Goal: Task Accomplishment & Management: Complete application form

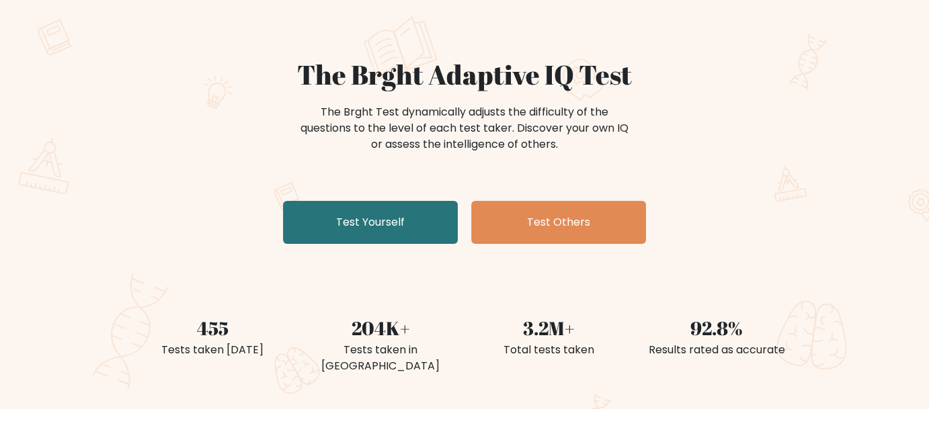
scroll to position [82, 0]
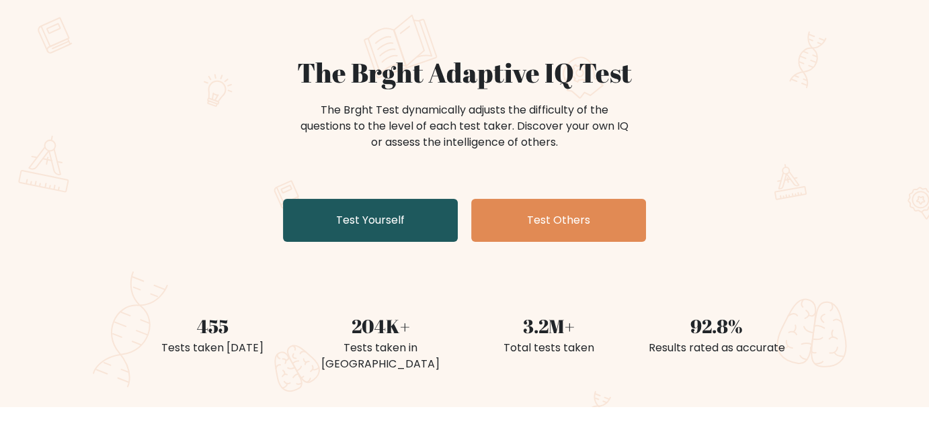
click at [403, 228] on link "Test Yourself" at bounding box center [370, 220] width 175 height 43
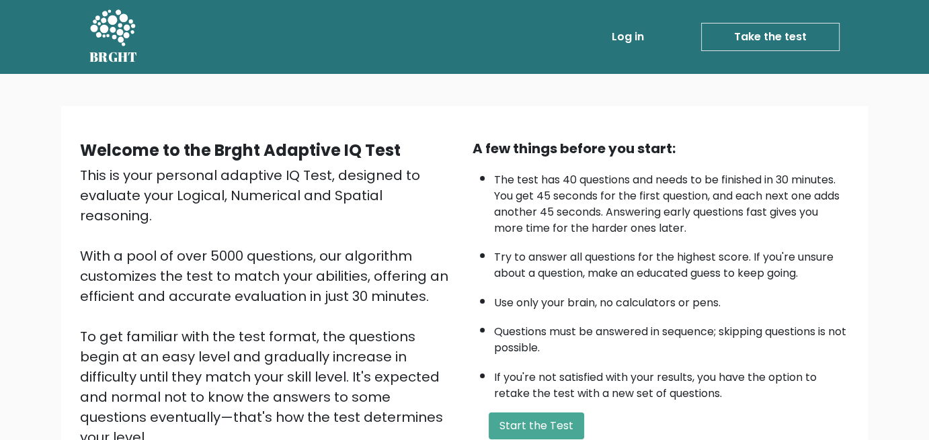
scroll to position [124, 0]
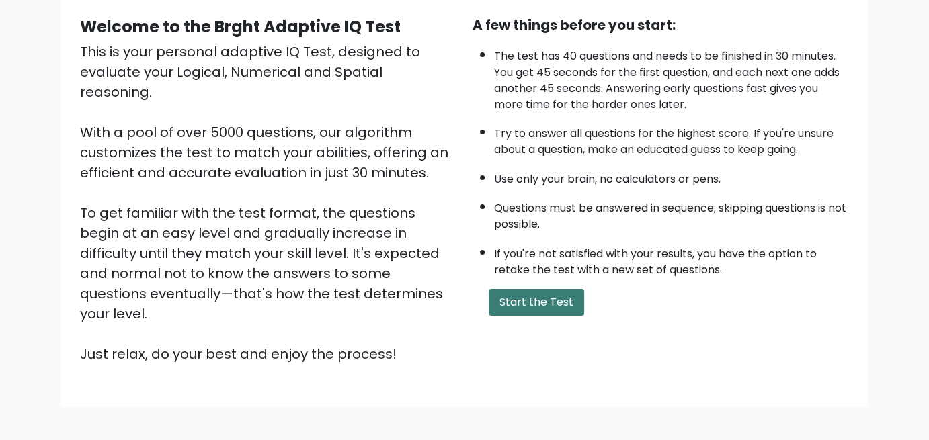
click at [505, 301] on button "Start the Test" at bounding box center [536, 302] width 95 height 27
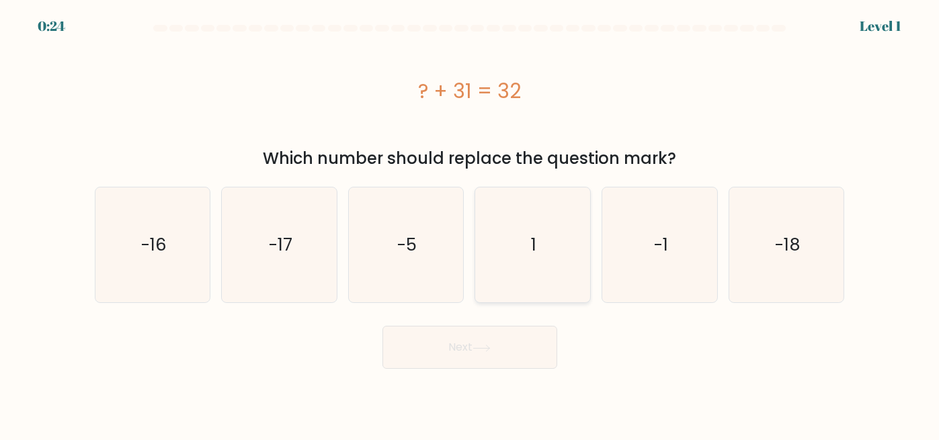
click at [533, 268] on icon "1" at bounding box center [532, 245] width 115 height 115
click at [471, 224] on input "d. 1" at bounding box center [470, 222] width 1 height 3
radio input "true"
click at [459, 348] on button "Next" at bounding box center [470, 347] width 175 height 43
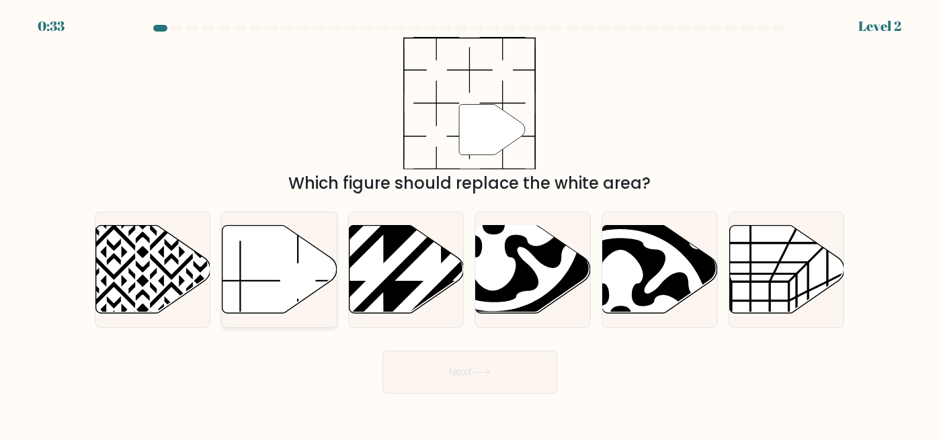
click at [270, 260] on icon at bounding box center [280, 269] width 115 height 88
click at [470, 224] on input "b." at bounding box center [470, 222] width 1 height 3
radio input "true"
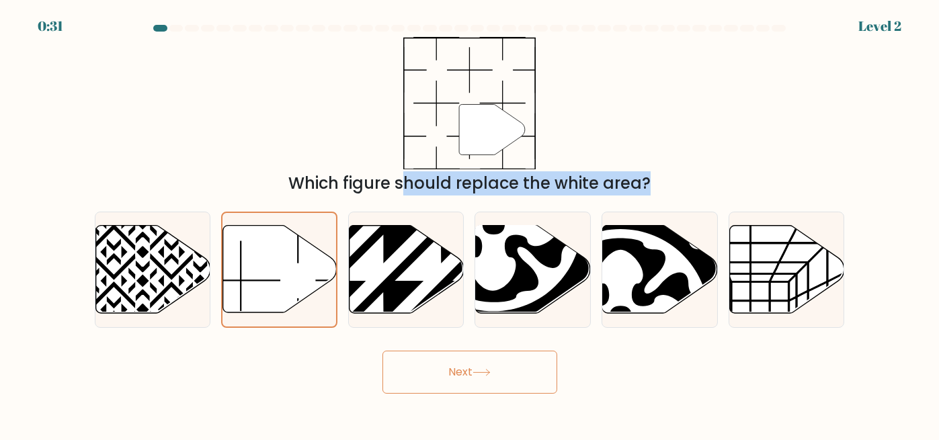
drag, startPoint x: 270, startPoint y: 260, endPoint x: 409, endPoint y: 167, distance: 167.1
click at [409, 167] on form at bounding box center [469, 209] width 939 height 369
click at [292, 259] on icon at bounding box center [280, 269] width 114 height 87
click at [470, 224] on input "b." at bounding box center [470, 222] width 1 height 3
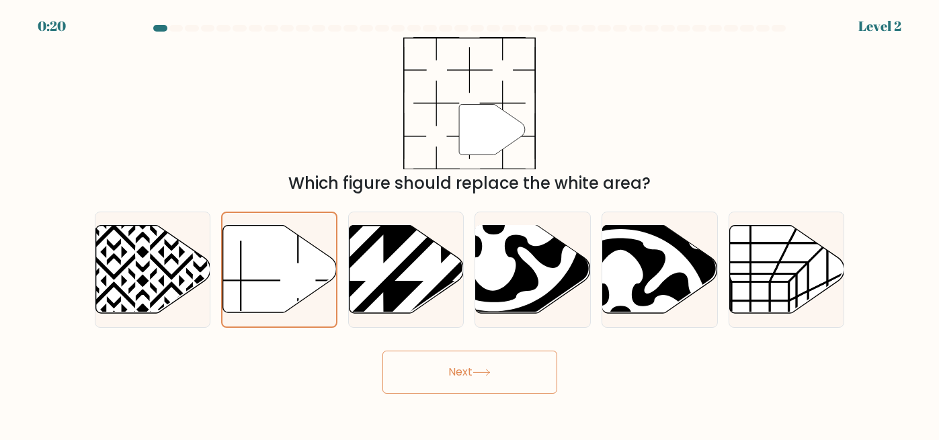
click at [426, 375] on button "Next" at bounding box center [470, 372] width 175 height 43
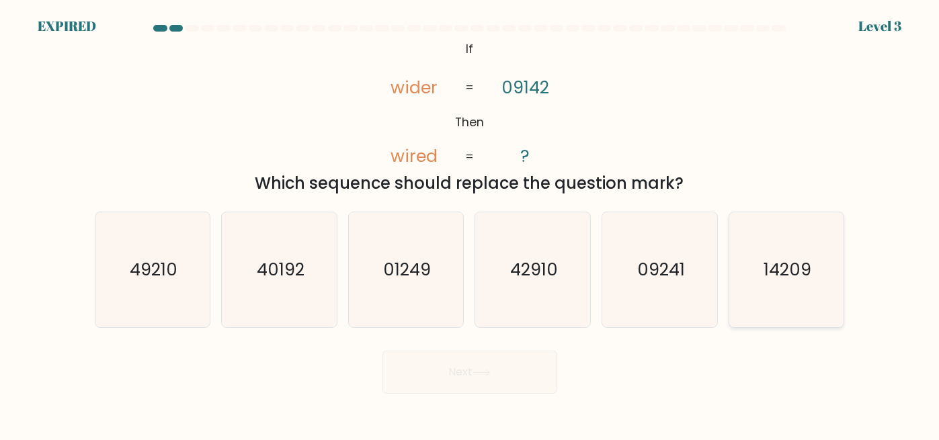
click at [778, 273] on text "14209" at bounding box center [788, 270] width 48 height 24
click at [471, 224] on input "f. 14209" at bounding box center [470, 222] width 1 height 3
radio input "true"
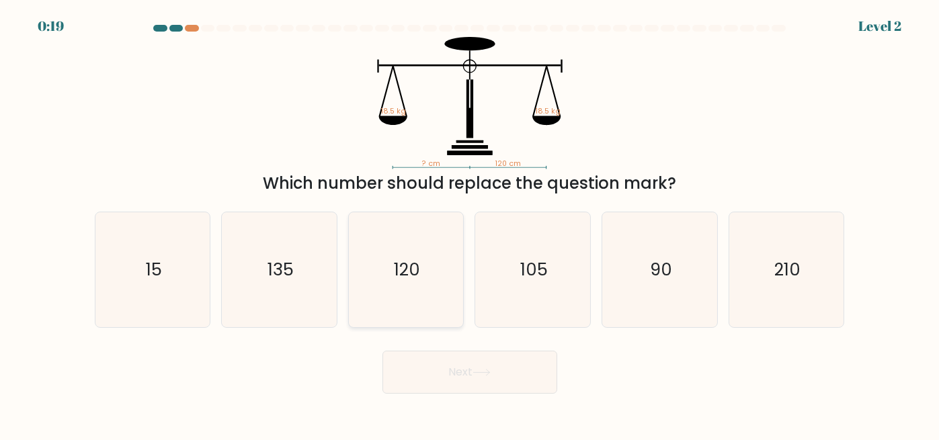
click at [423, 267] on icon "120" at bounding box center [406, 269] width 115 height 115
click at [470, 224] on input "c. 120" at bounding box center [470, 222] width 1 height 3
radio input "true"
click at [463, 385] on button "Next" at bounding box center [470, 372] width 175 height 43
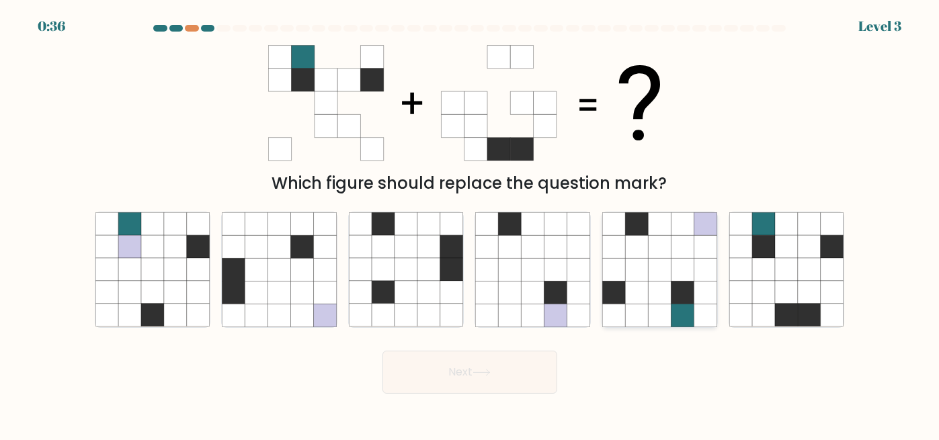
click at [638, 256] on icon at bounding box center [636, 246] width 23 height 23
click at [471, 224] on input "e." at bounding box center [470, 222] width 1 height 3
radio input "true"
click at [489, 393] on button "Next" at bounding box center [470, 372] width 175 height 43
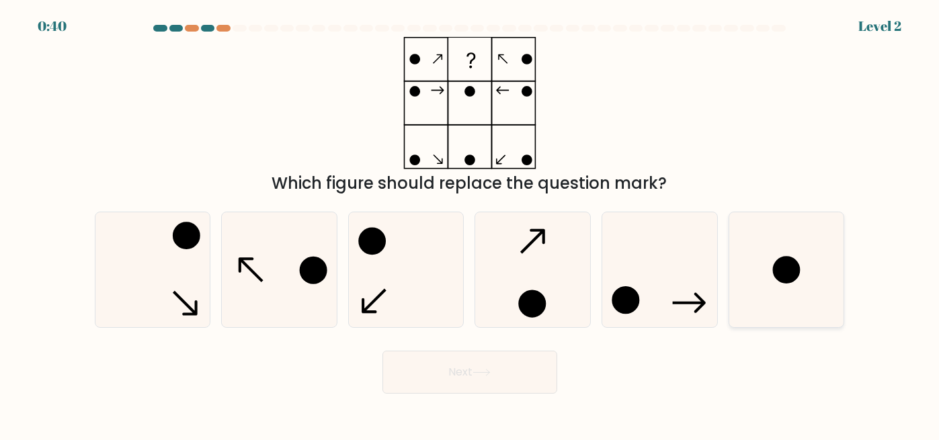
click at [760, 270] on icon at bounding box center [787, 269] width 115 height 115
click at [471, 224] on input "f." at bounding box center [470, 222] width 1 height 3
radio input "true"
click at [547, 369] on button "Next" at bounding box center [470, 372] width 175 height 43
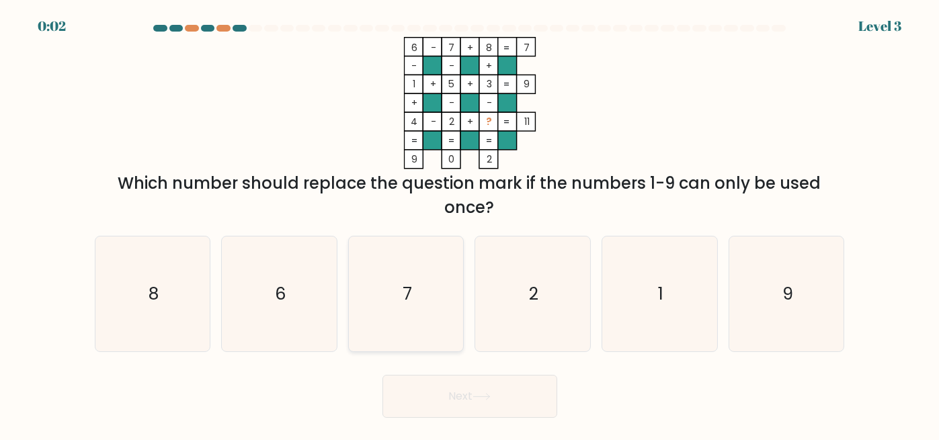
click at [393, 305] on icon "7" at bounding box center [406, 294] width 115 height 115
click at [470, 224] on input "c. 7" at bounding box center [470, 222] width 1 height 3
radio input "true"
click at [456, 391] on button "Next" at bounding box center [470, 396] width 175 height 43
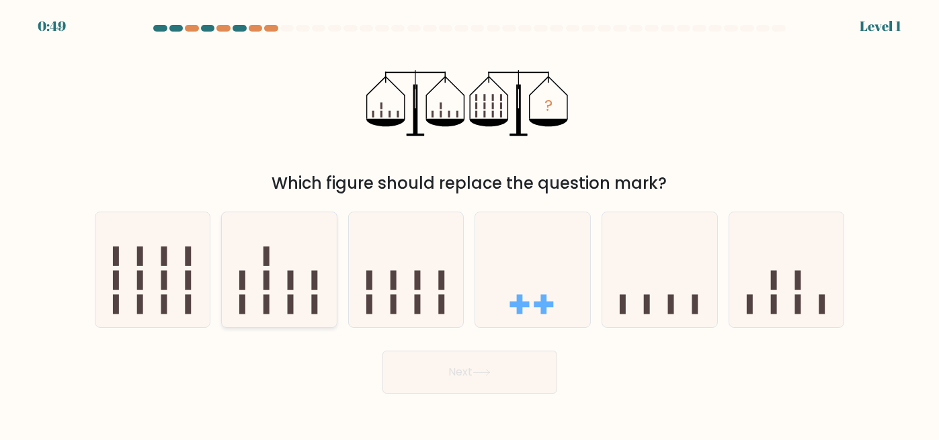
click at [294, 268] on icon at bounding box center [279, 270] width 115 height 95
click at [470, 224] on input "b." at bounding box center [470, 222] width 1 height 3
radio input "true"
click at [469, 379] on button "Next" at bounding box center [470, 372] width 175 height 43
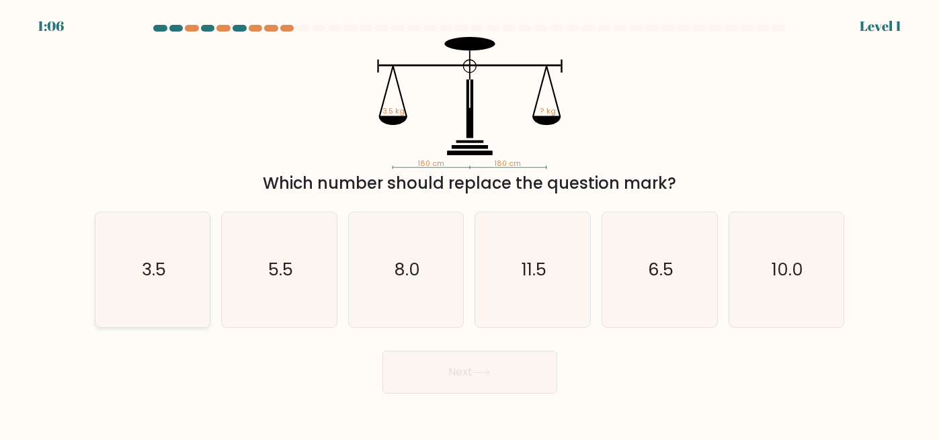
click at [149, 282] on icon "3.5" at bounding box center [152, 269] width 115 height 115
click at [470, 224] on input "a. 3.5" at bounding box center [470, 222] width 1 height 3
radio input "true"
click at [450, 363] on button "Next" at bounding box center [470, 372] width 175 height 43
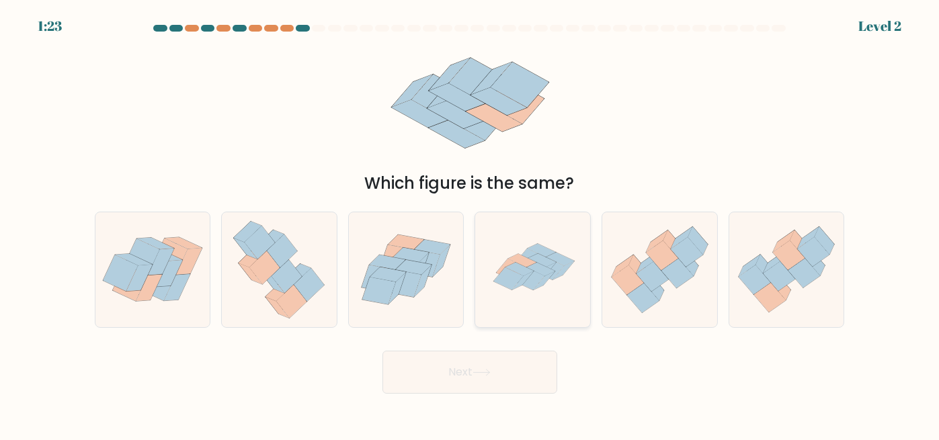
click at [539, 270] on icon at bounding box center [541, 269] width 28 height 13
click at [471, 224] on input "d." at bounding box center [470, 222] width 1 height 3
radio input "true"
click at [460, 365] on button "Next" at bounding box center [470, 372] width 175 height 43
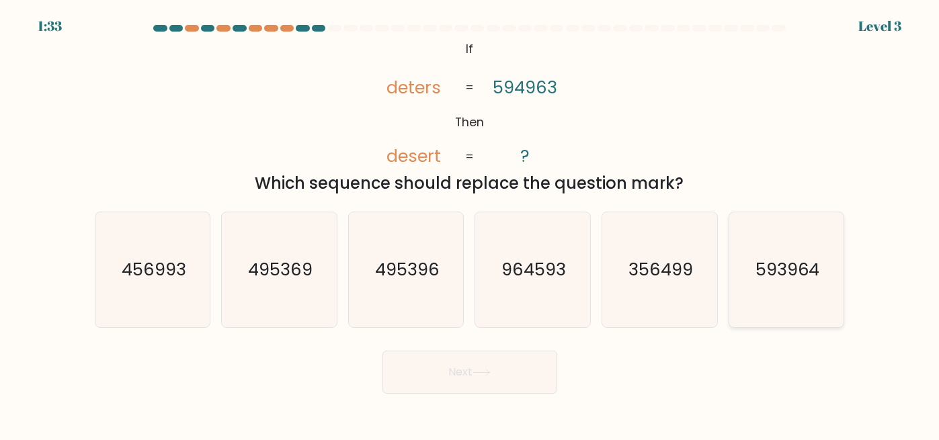
click at [799, 253] on icon "593964" at bounding box center [787, 269] width 115 height 115
click at [471, 224] on input "f. 593964" at bounding box center [470, 222] width 1 height 3
radio input "true"
click at [530, 389] on button "Next" at bounding box center [470, 372] width 175 height 43
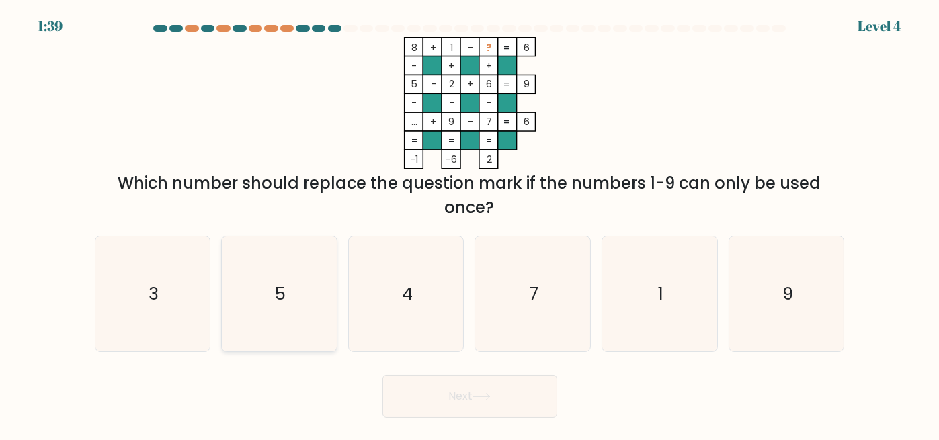
click at [306, 288] on icon "5" at bounding box center [279, 294] width 115 height 115
click at [470, 224] on input "b. 5" at bounding box center [470, 222] width 1 height 3
radio input "true"
click at [491, 411] on button "Next" at bounding box center [470, 396] width 175 height 43
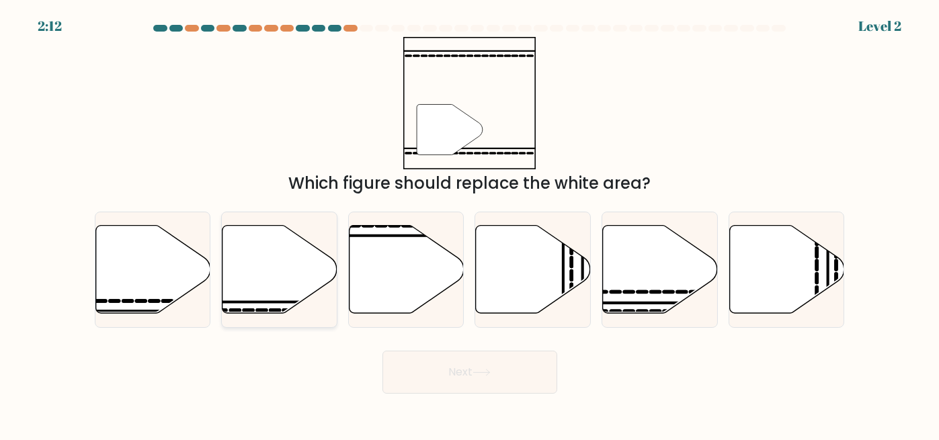
click at [280, 262] on icon at bounding box center [280, 269] width 115 height 88
click at [470, 224] on input "b." at bounding box center [470, 222] width 1 height 3
radio input "true"
click at [477, 379] on button "Next" at bounding box center [470, 372] width 175 height 43
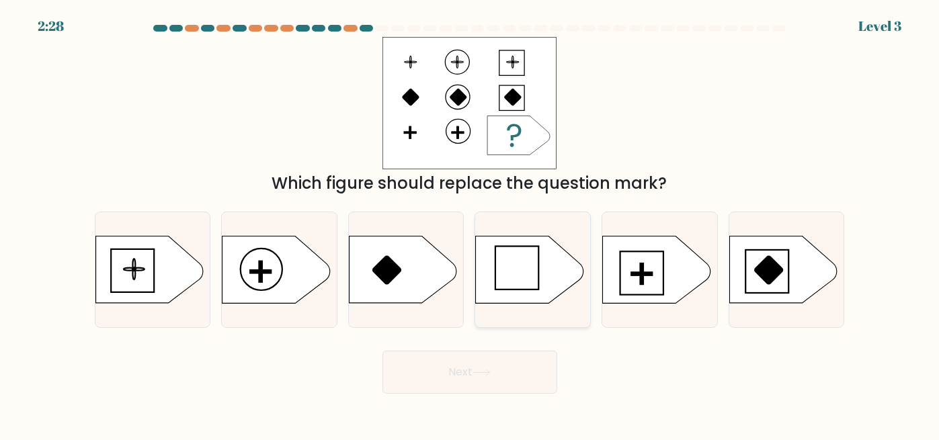
click at [520, 273] on icon at bounding box center [530, 269] width 108 height 67
click at [471, 224] on input "d." at bounding box center [470, 222] width 1 height 3
radio input "true"
click at [418, 369] on button "Next" at bounding box center [470, 372] width 175 height 43
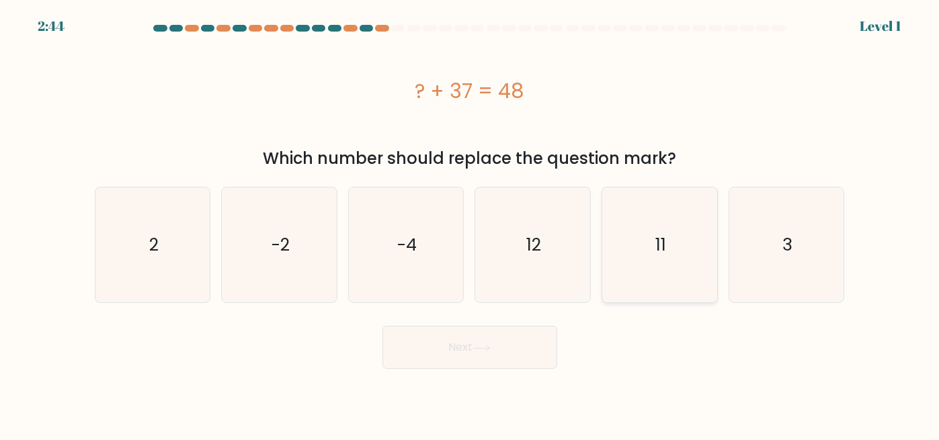
click at [649, 274] on icon "11" at bounding box center [659, 245] width 115 height 115
click at [471, 224] on input "e. 11" at bounding box center [470, 222] width 1 height 3
radio input "true"
click at [479, 357] on button "Next" at bounding box center [470, 347] width 175 height 43
click at [481, 345] on icon at bounding box center [482, 348] width 18 height 7
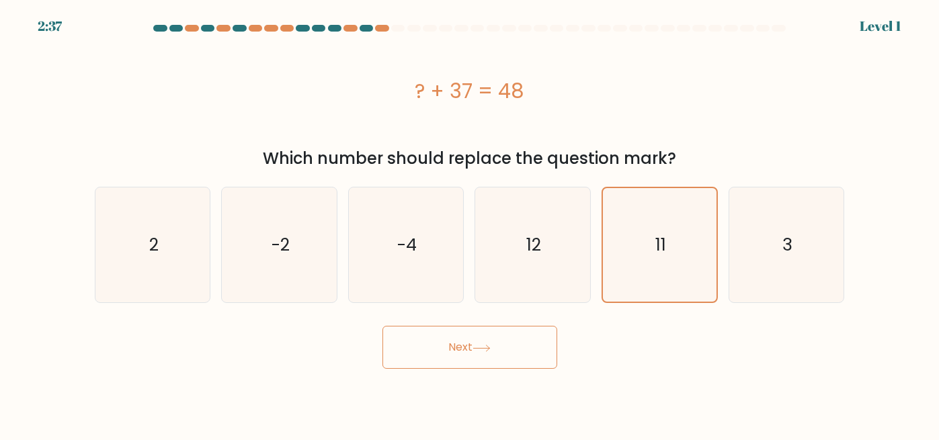
click at [340, 346] on div "Next" at bounding box center [470, 344] width 766 height 50
drag, startPoint x: 340, startPoint y: 346, endPoint x: 626, endPoint y: 243, distance: 303.9
click at [626, 243] on form "a. 2" at bounding box center [469, 197] width 939 height 344
click at [626, 243] on icon "11" at bounding box center [660, 245] width 114 height 114
click at [471, 224] on input "e. 11" at bounding box center [470, 222] width 1 height 3
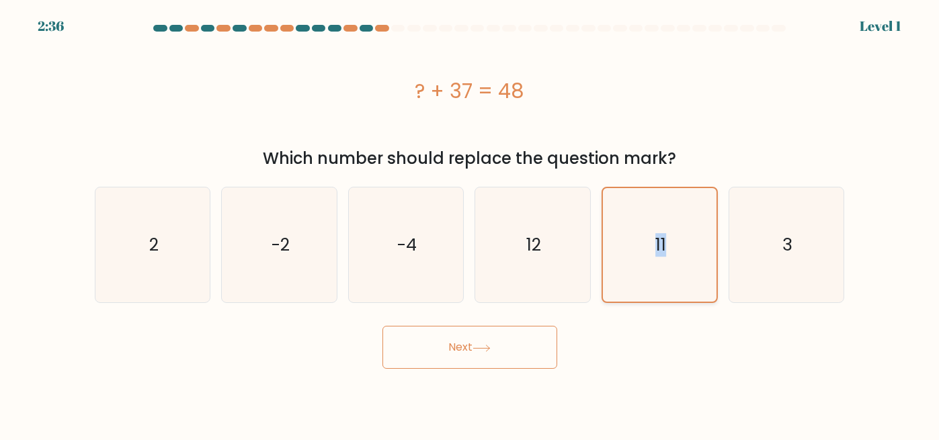
click at [626, 243] on icon "11" at bounding box center [660, 245] width 114 height 114
click at [471, 224] on input "e. 11" at bounding box center [470, 222] width 1 height 3
click at [530, 340] on button "Next" at bounding box center [470, 347] width 175 height 43
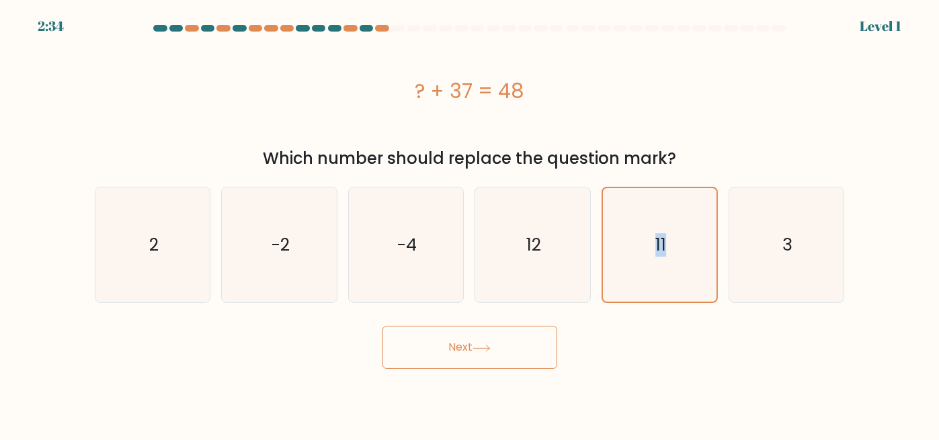
click at [530, 340] on button "Next" at bounding box center [470, 347] width 175 height 43
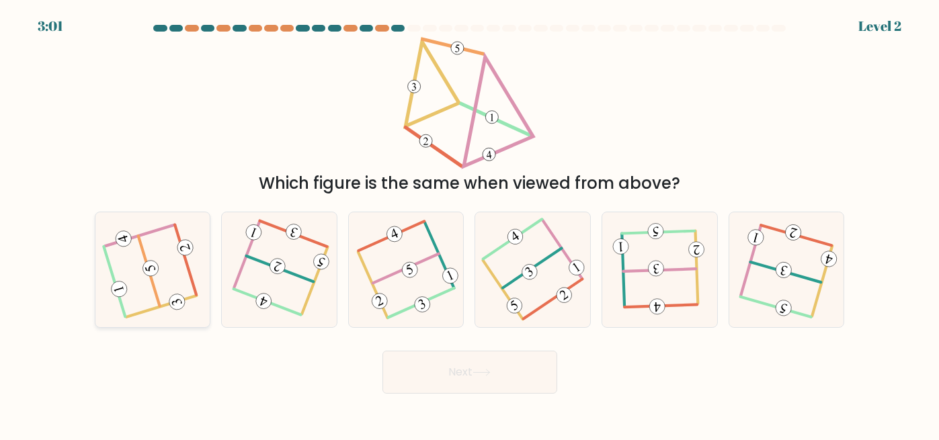
click at [149, 268] on icon at bounding box center [150, 269] width 11 height 8
click at [470, 224] on input "a." at bounding box center [470, 222] width 1 height 3
radio input "true"
click at [119, 264] on icon at bounding box center [152, 270] width 91 height 91
click at [470, 224] on input "a." at bounding box center [470, 222] width 1 height 3
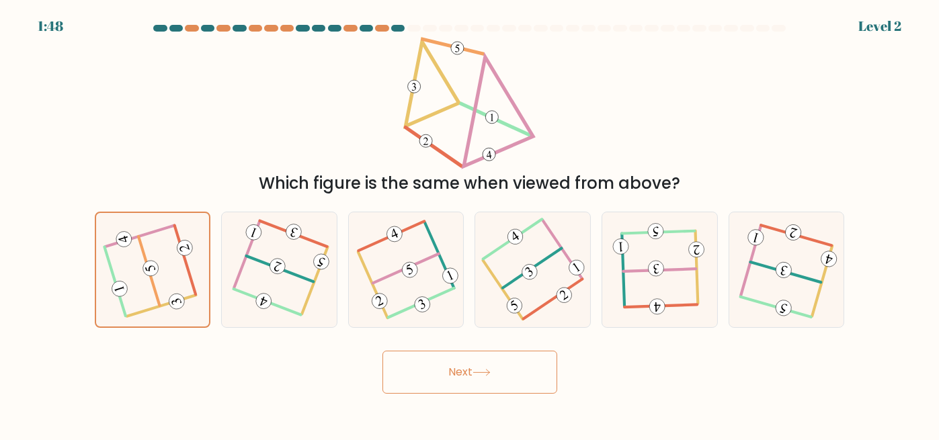
click at [398, 373] on button "Next" at bounding box center [470, 372] width 175 height 43
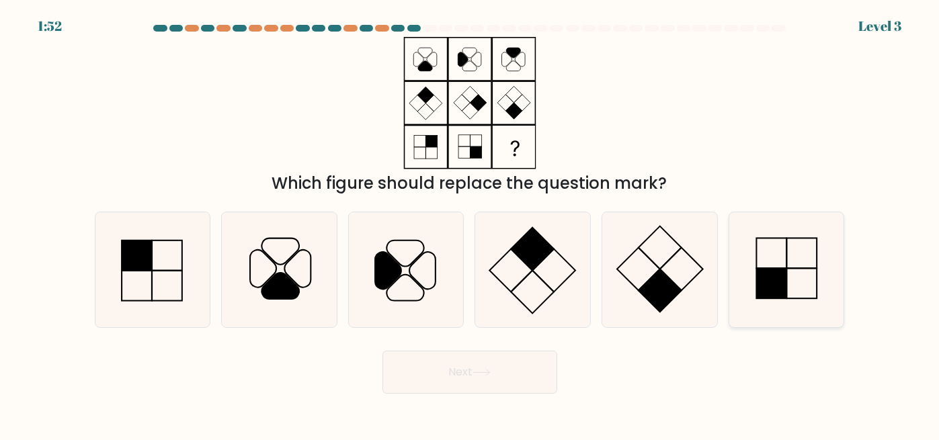
click at [769, 274] on rect at bounding box center [771, 284] width 30 height 30
click at [471, 224] on input "f." at bounding box center [470, 222] width 1 height 3
radio input "true"
click at [441, 377] on button "Next" at bounding box center [470, 372] width 175 height 43
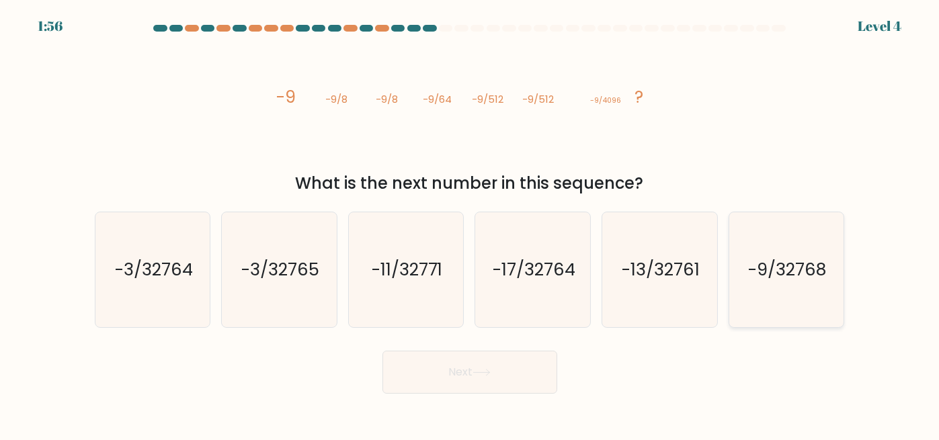
click at [761, 266] on text "-9/32768" at bounding box center [787, 270] width 79 height 24
click at [471, 224] on input "f. -9/32768" at bounding box center [470, 222] width 1 height 3
radio input "true"
click at [463, 377] on button "Next" at bounding box center [470, 372] width 175 height 43
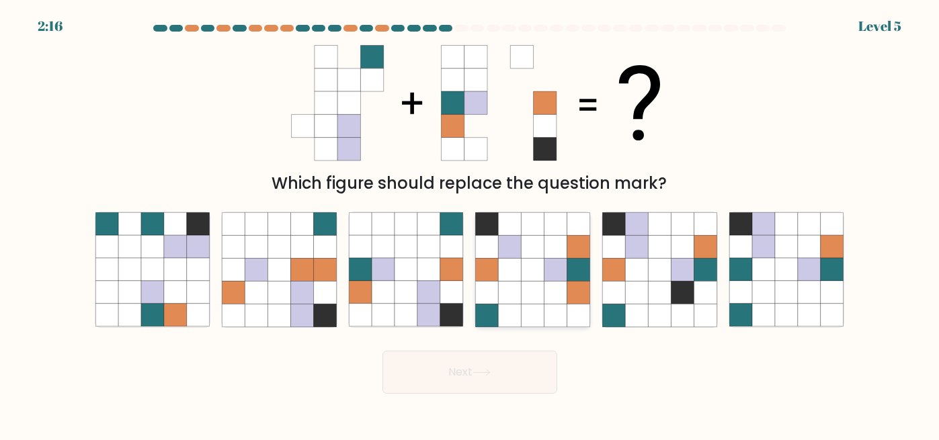
click at [521, 249] on icon at bounding box center [510, 246] width 23 height 23
click at [471, 224] on input "d." at bounding box center [470, 222] width 1 height 3
radio input "true"
click at [442, 376] on button "Next" at bounding box center [470, 372] width 175 height 43
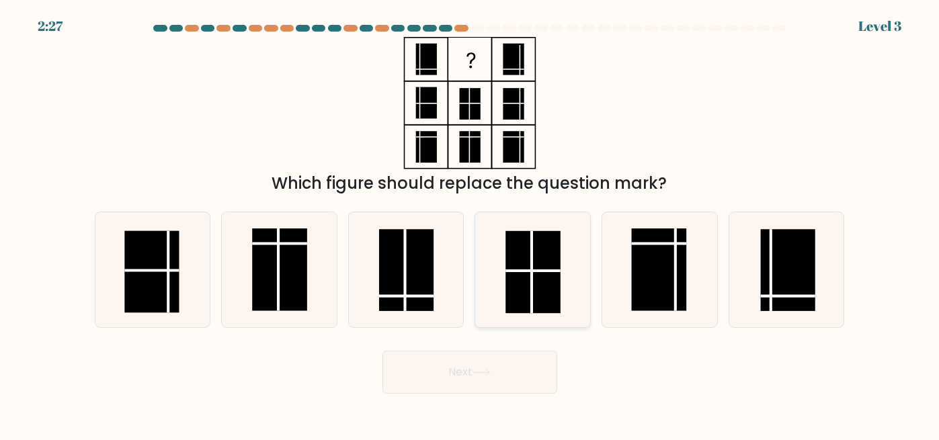
click at [549, 266] on rect at bounding box center [533, 272] width 54 height 82
click at [471, 224] on input "d." at bounding box center [470, 222] width 1 height 3
radio input "true"
click at [415, 292] on rect at bounding box center [406, 270] width 54 height 82
click at [470, 224] on input "c." at bounding box center [470, 222] width 1 height 3
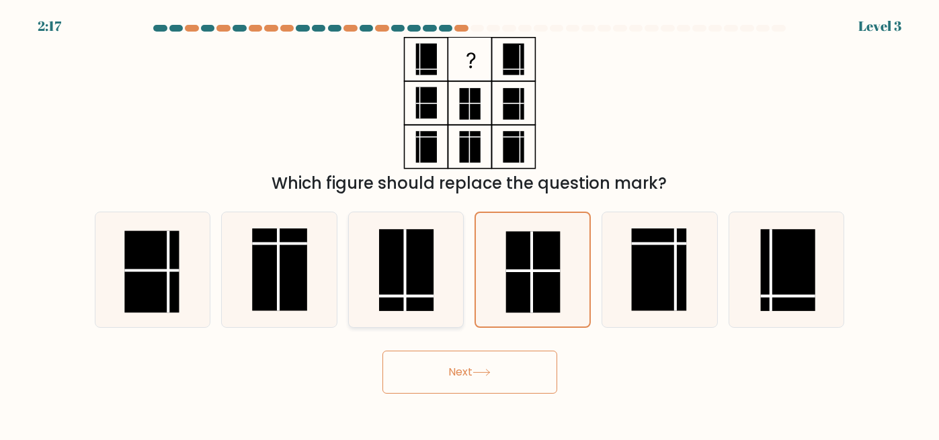
radio input "true"
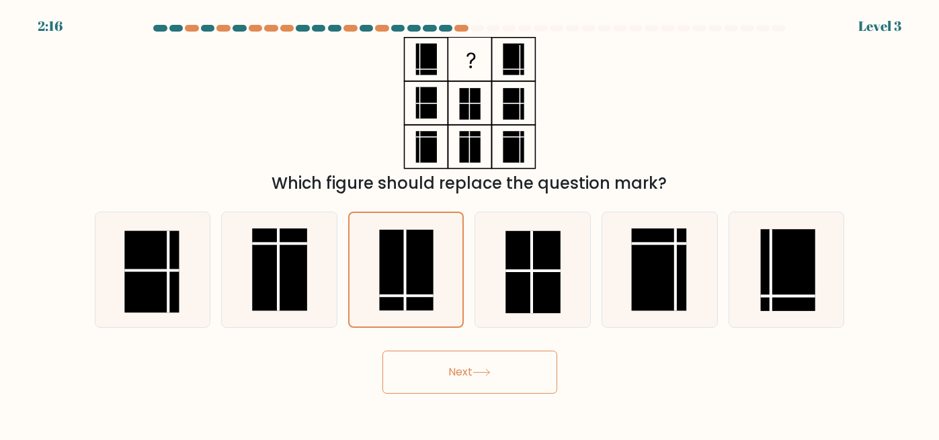
click at [463, 383] on button "Next" at bounding box center [470, 372] width 175 height 43
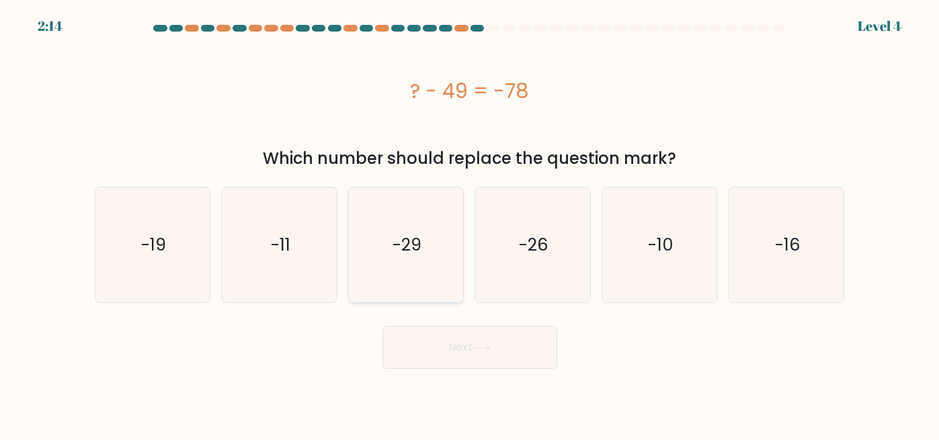
click at [436, 280] on icon "-29" at bounding box center [406, 245] width 115 height 115
click at [470, 224] on input "c. -29" at bounding box center [470, 222] width 1 height 3
radio input "true"
click at [462, 362] on button "Next" at bounding box center [470, 347] width 175 height 43
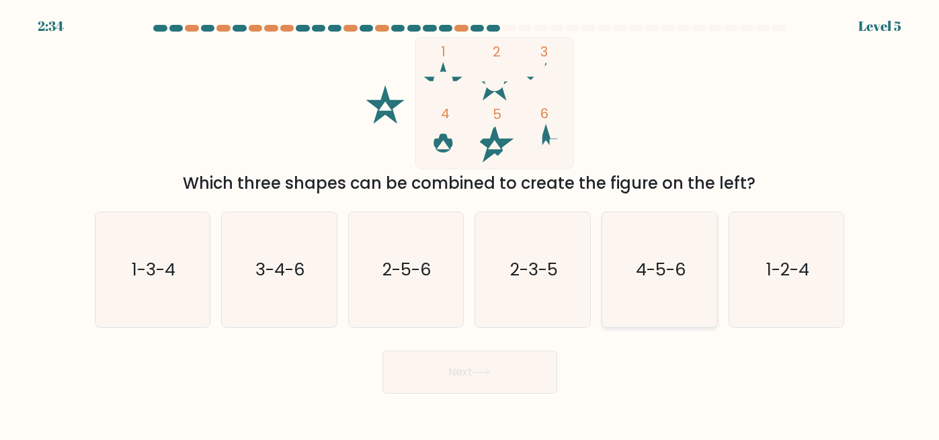
click at [608, 300] on icon "4-5-6" at bounding box center [659, 269] width 115 height 115
click at [471, 224] on input "e. 4-5-6" at bounding box center [470, 222] width 1 height 3
radio input "true"
click at [484, 385] on button "Next" at bounding box center [470, 372] width 175 height 43
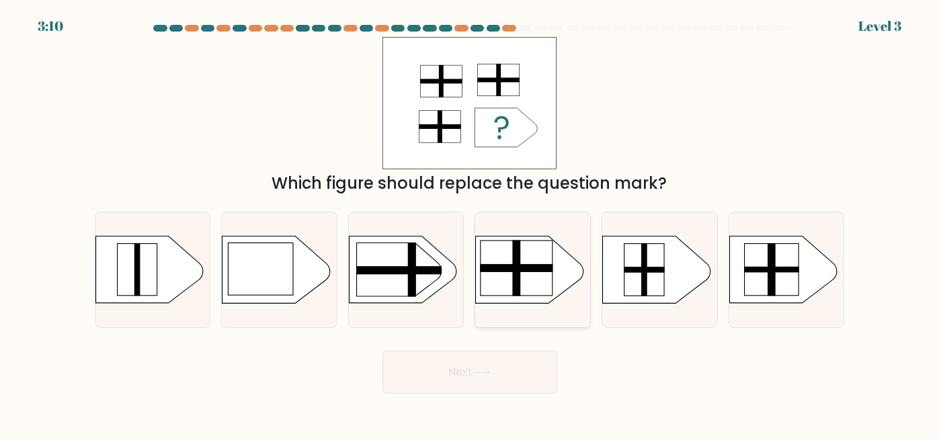
click at [518, 258] on rect at bounding box center [517, 268] width 8 height 56
click at [471, 224] on input "d." at bounding box center [470, 222] width 1 height 3
radio input "true"
click at [493, 381] on button "Next" at bounding box center [470, 372] width 175 height 43
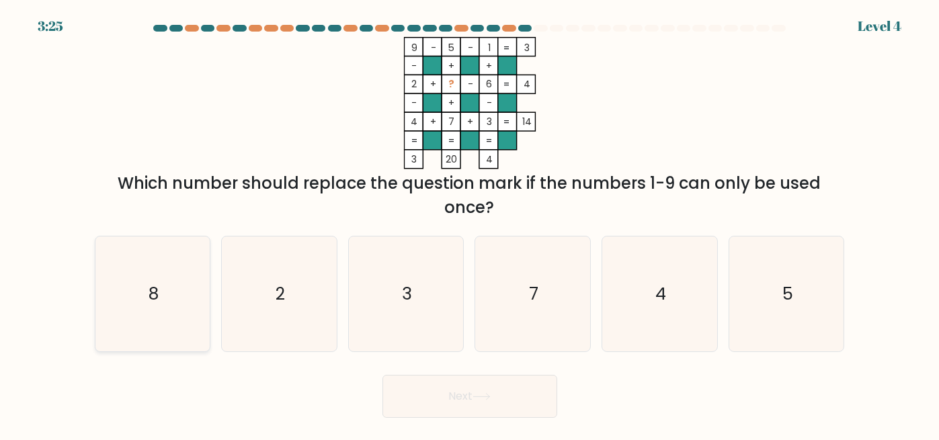
click at [202, 314] on icon "8" at bounding box center [152, 294] width 115 height 115
click at [470, 224] on input "a. 8" at bounding box center [470, 222] width 1 height 3
radio input "true"
click at [381, 391] on div "Next" at bounding box center [470, 393] width 766 height 50
click at [420, 399] on button "Next" at bounding box center [470, 396] width 175 height 43
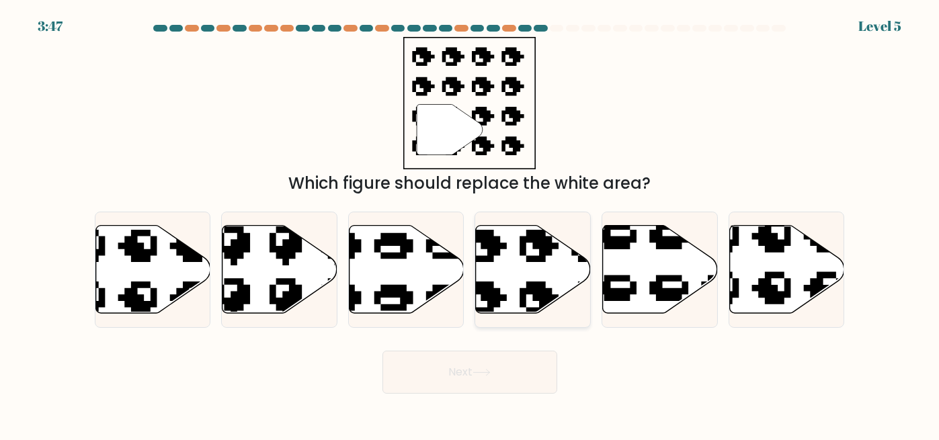
click at [522, 265] on icon at bounding box center [533, 269] width 115 height 88
click at [471, 224] on input "d." at bounding box center [470, 222] width 1 height 3
radio input "true"
click at [434, 375] on button "Next" at bounding box center [470, 372] width 175 height 43
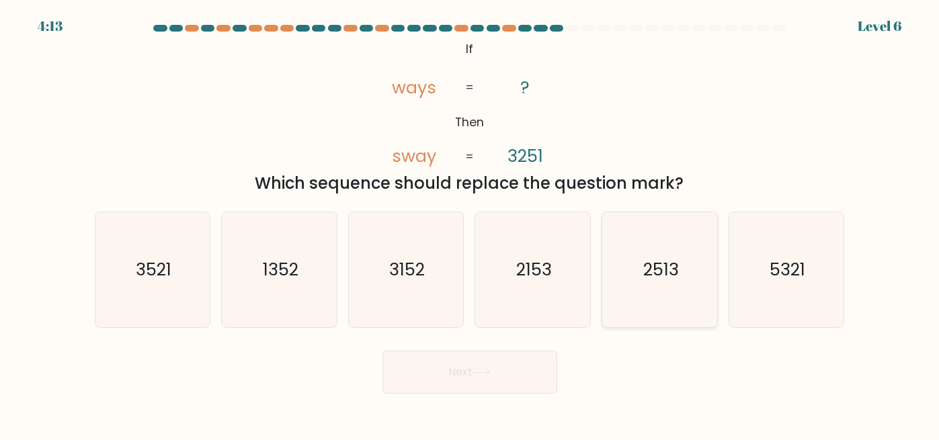
click at [658, 287] on icon "2513" at bounding box center [659, 269] width 115 height 115
click at [471, 224] on input "e. 2513" at bounding box center [470, 222] width 1 height 3
radio input "true"
click at [495, 370] on button "Next" at bounding box center [470, 372] width 175 height 43
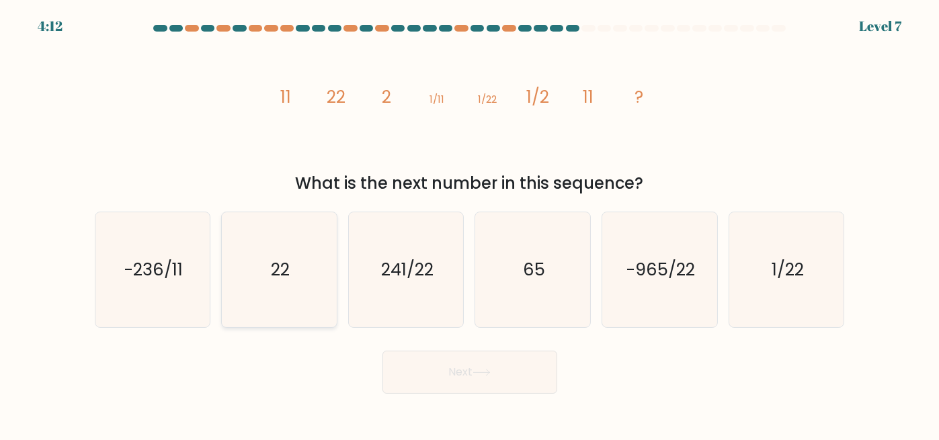
click at [281, 253] on icon "22" at bounding box center [279, 269] width 115 height 115
click at [470, 224] on input "b. 22" at bounding box center [470, 222] width 1 height 3
radio input "true"
click at [498, 381] on button "Next" at bounding box center [470, 372] width 175 height 43
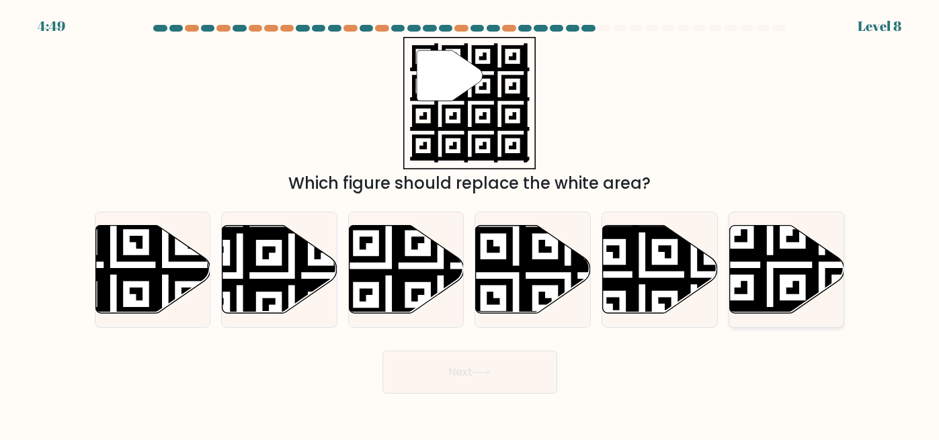
click at [765, 250] on icon at bounding box center [822, 317] width 208 height 208
click at [471, 224] on input "f." at bounding box center [470, 222] width 1 height 3
radio input "true"
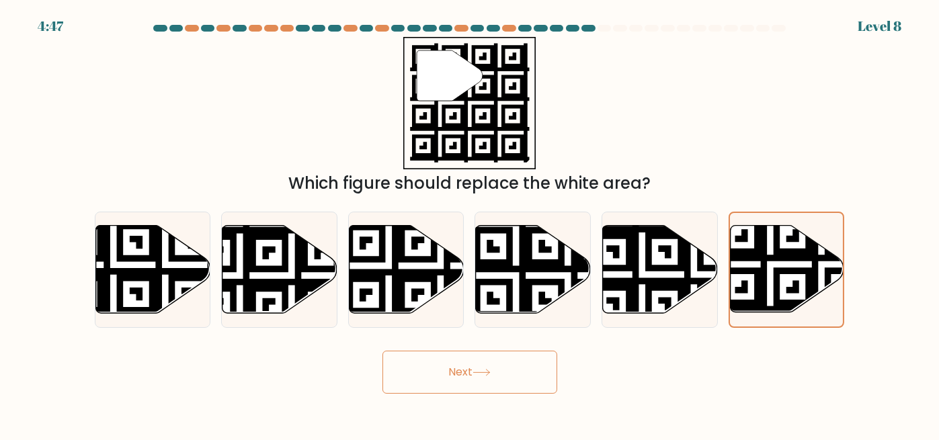
click at [470, 370] on button "Next" at bounding box center [470, 372] width 175 height 43
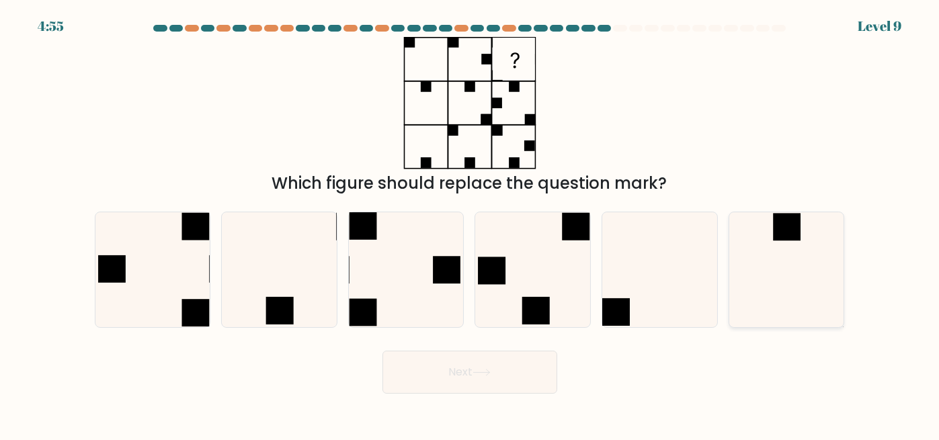
click at [767, 255] on icon at bounding box center [787, 269] width 115 height 115
click at [471, 224] on input "f." at bounding box center [470, 222] width 1 height 3
radio input "true"
click at [514, 372] on button "Next" at bounding box center [470, 372] width 175 height 43
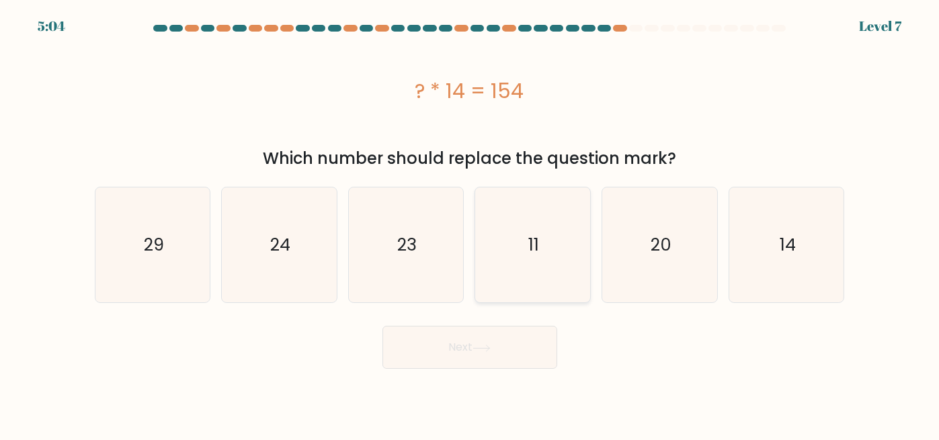
click at [524, 241] on icon "11" at bounding box center [532, 245] width 115 height 115
click at [471, 224] on input "d. 11" at bounding box center [470, 222] width 1 height 3
radio input "true"
click at [480, 355] on button "Next" at bounding box center [470, 347] width 175 height 43
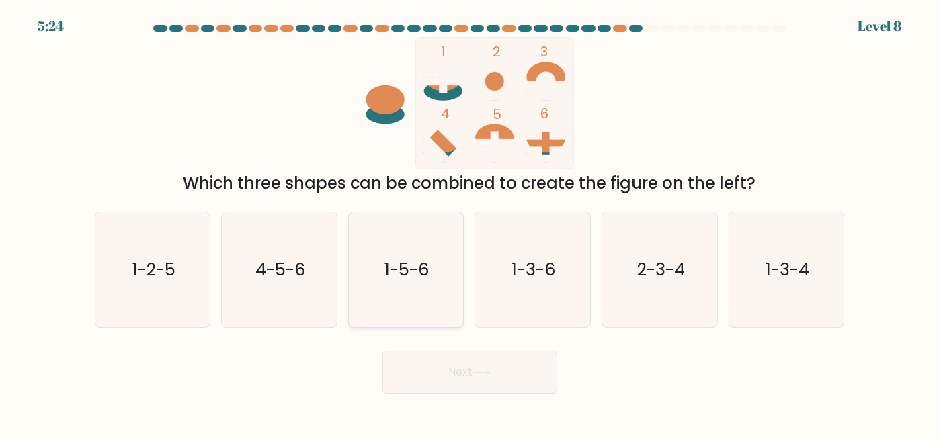
click at [405, 276] on text "1-5-6" at bounding box center [407, 270] width 45 height 24
click at [470, 224] on input "c. 1-5-6" at bounding box center [470, 222] width 1 height 3
radio input "true"
click at [475, 361] on button "Next" at bounding box center [470, 372] width 175 height 43
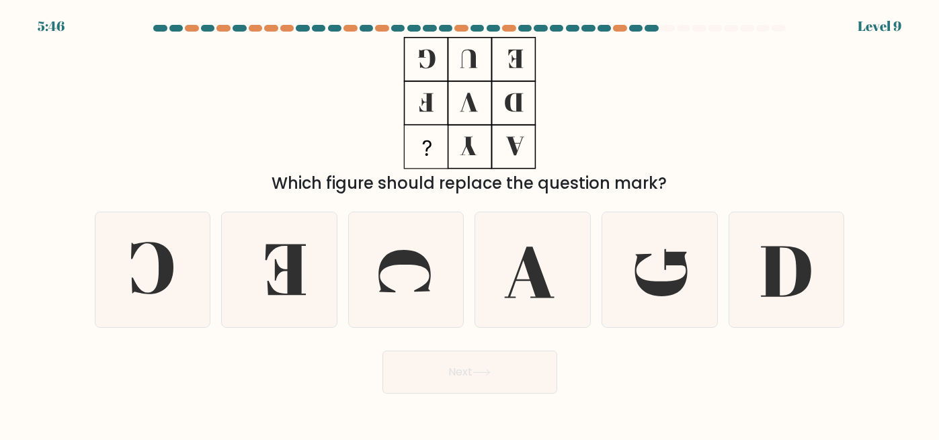
click at [241, 379] on div "Next" at bounding box center [470, 369] width 766 height 50
click at [161, 283] on icon at bounding box center [152, 268] width 42 height 52
click at [470, 224] on input "a." at bounding box center [470, 222] width 1 height 3
radio input "true"
click at [460, 376] on button "Next" at bounding box center [470, 372] width 175 height 43
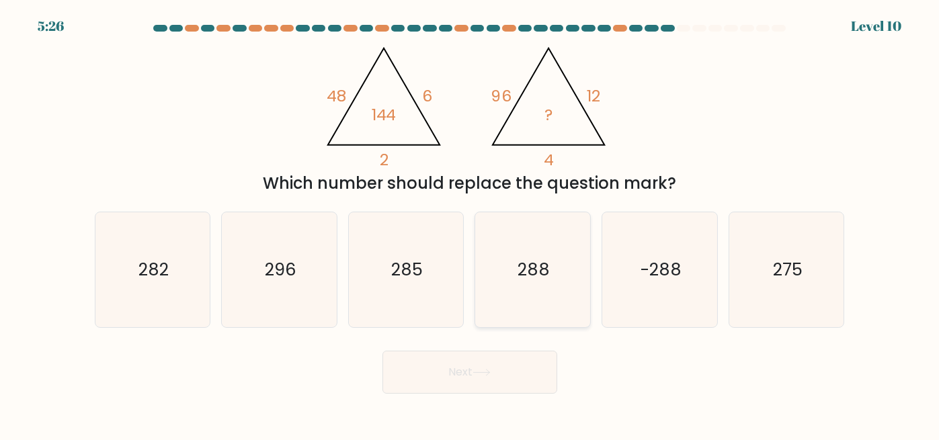
click at [503, 278] on icon "288" at bounding box center [532, 269] width 115 height 115
click at [471, 224] on input "d. 288" at bounding box center [470, 222] width 1 height 3
radio input "true"
click at [418, 372] on button "Next" at bounding box center [470, 372] width 175 height 43
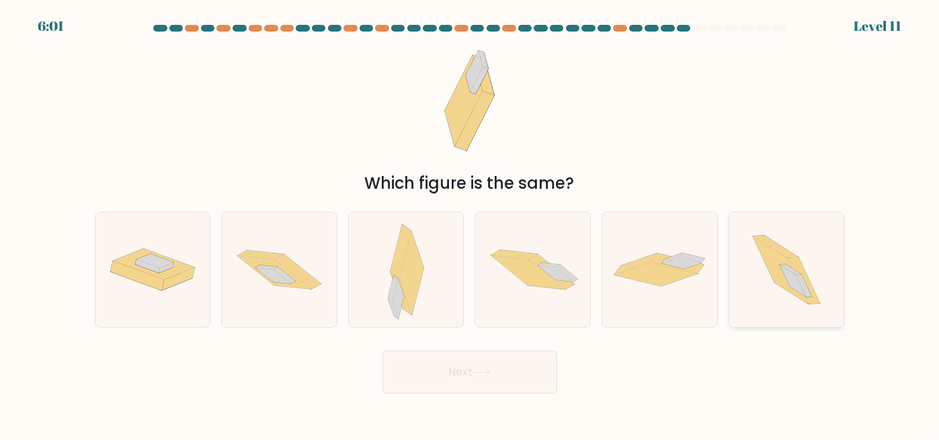
click at [770, 286] on icon at bounding box center [787, 269] width 102 height 115
click at [471, 224] on input "f." at bounding box center [470, 222] width 1 height 3
radio input "true"
click at [453, 375] on button "Next" at bounding box center [470, 372] width 175 height 43
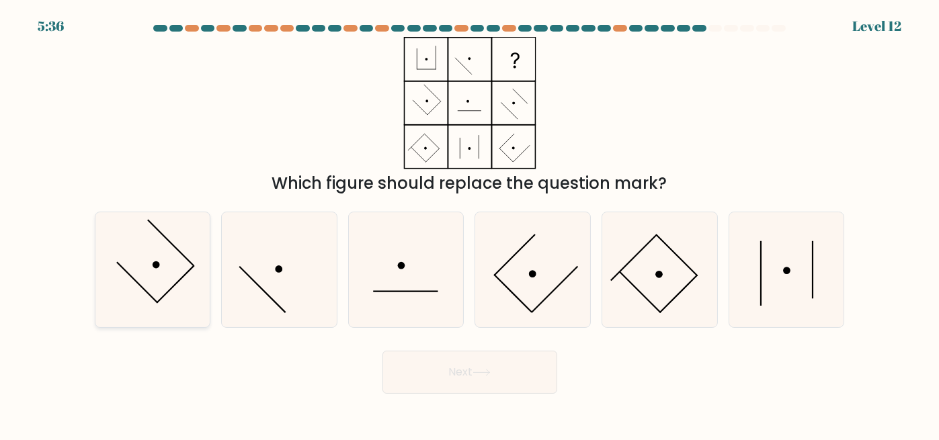
click at [202, 233] on icon at bounding box center [152, 269] width 115 height 115
click at [470, 224] on input "a." at bounding box center [470, 222] width 1 height 3
radio input "true"
click at [479, 371] on icon at bounding box center [482, 372] width 18 height 7
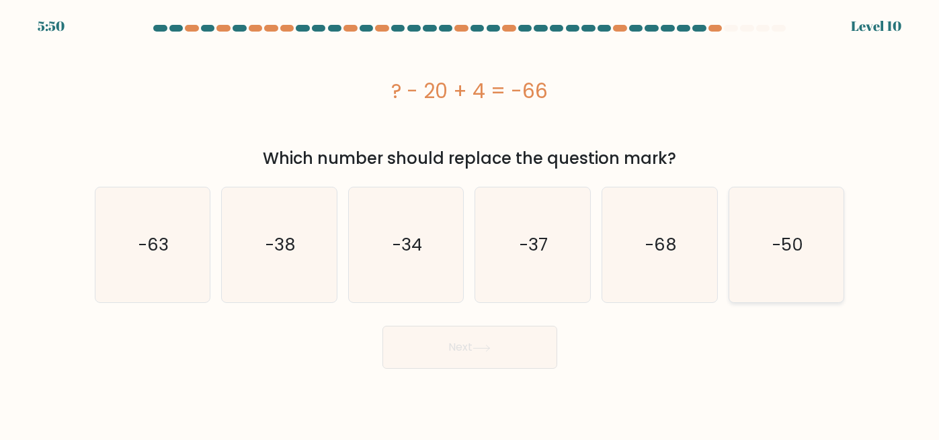
click at [775, 249] on text "-50" at bounding box center [788, 245] width 31 height 24
click at [471, 224] on input "f. -50" at bounding box center [470, 222] width 1 height 3
radio input "true"
click at [498, 362] on button "Next" at bounding box center [470, 347] width 175 height 43
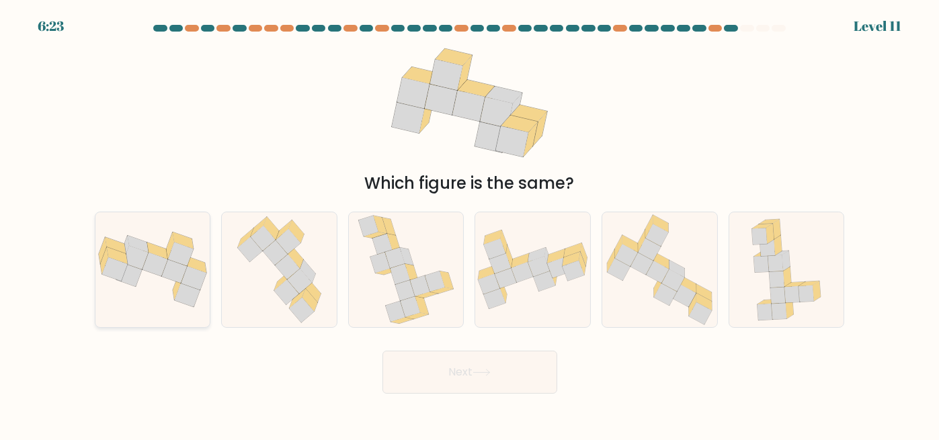
click at [183, 243] on icon at bounding box center [183, 240] width 21 height 17
click at [470, 224] on input "a." at bounding box center [470, 222] width 1 height 3
radio input "true"
click at [479, 379] on button "Next" at bounding box center [470, 372] width 175 height 43
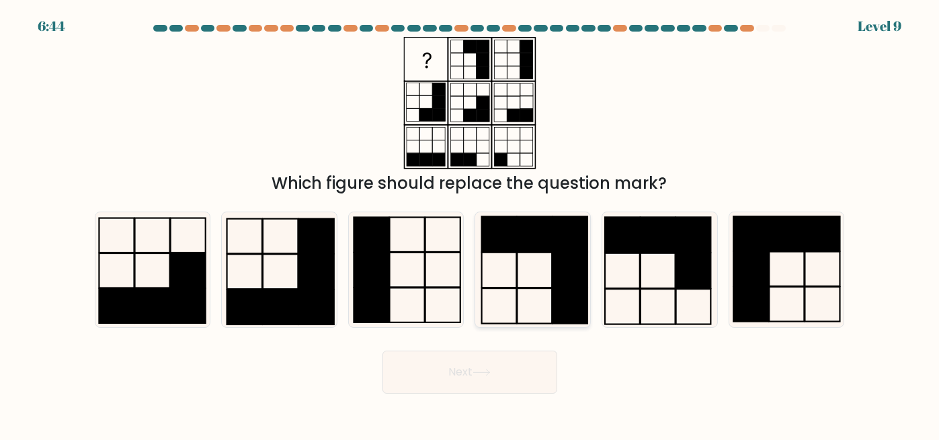
click at [556, 300] on rect at bounding box center [570, 305] width 35 height 35
click at [471, 224] on input "d." at bounding box center [470, 222] width 1 height 3
radio input "true"
click at [477, 377] on icon at bounding box center [482, 372] width 18 height 7
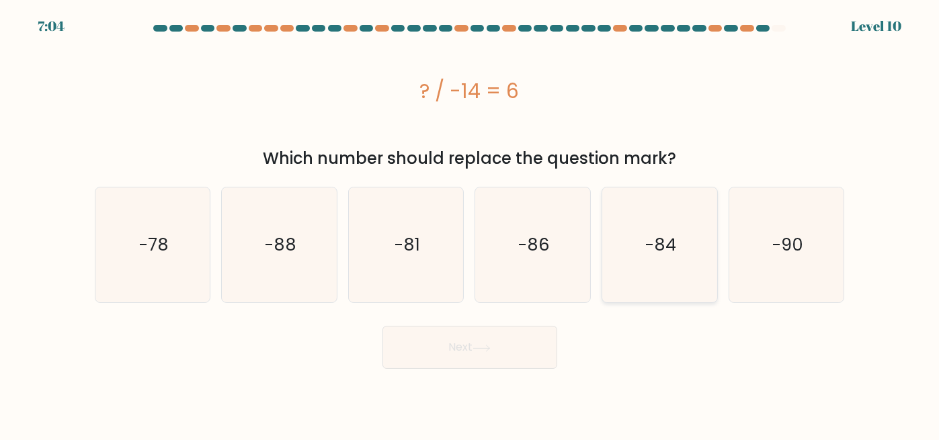
click at [642, 254] on icon "-84" at bounding box center [659, 245] width 115 height 115
click at [471, 224] on input "e. -84" at bounding box center [470, 222] width 1 height 3
radio input "true"
click at [475, 373] on body "7:02 Level 10" at bounding box center [469, 220] width 939 height 440
click at [471, 346] on button "Next" at bounding box center [470, 347] width 175 height 43
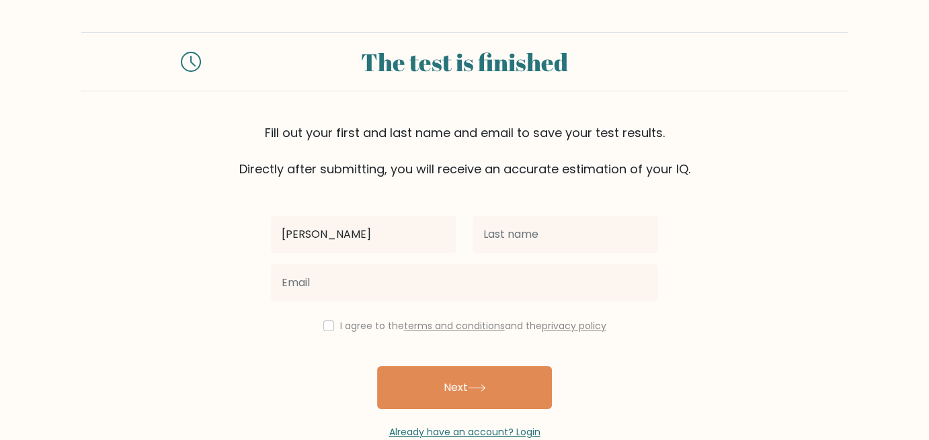
type input "Ivan"
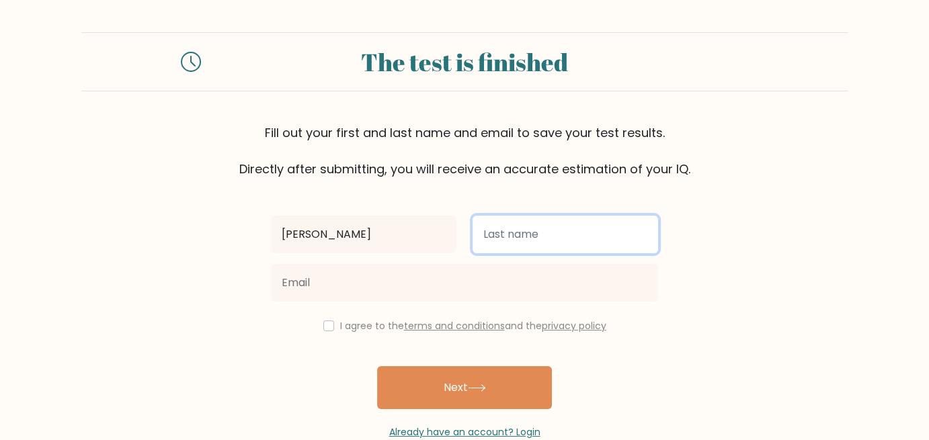
click at [504, 239] on input "text" at bounding box center [566, 235] width 186 height 38
type input "Abrasaldo"
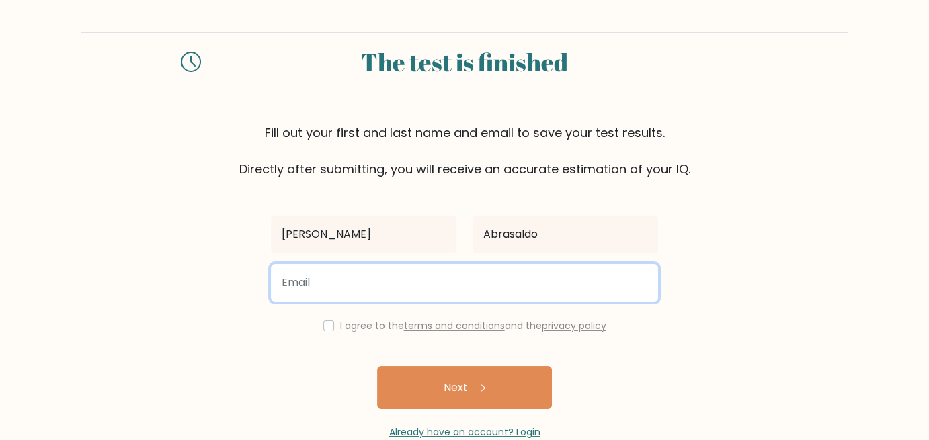
click at [458, 277] on input "email" at bounding box center [464, 283] width 387 height 38
type input "#"
type input "iabrasaldo717@gmail.com"
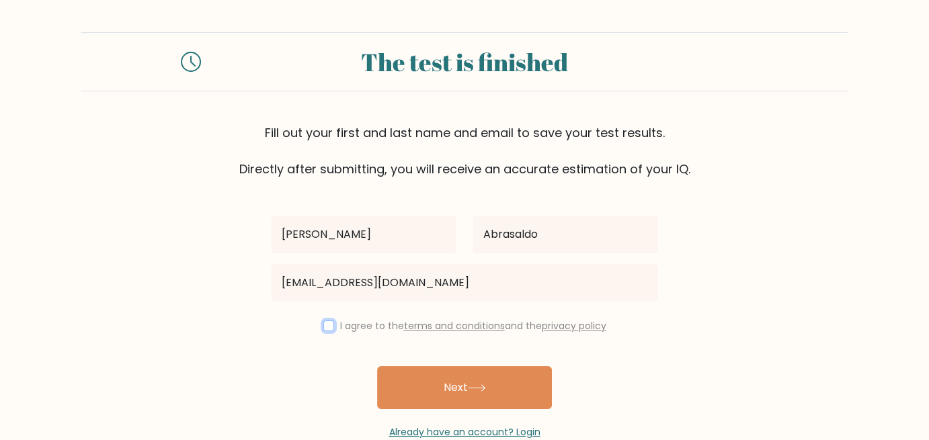
click at [325, 324] on input "checkbox" at bounding box center [328, 326] width 11 height 11
checkbox input "true"
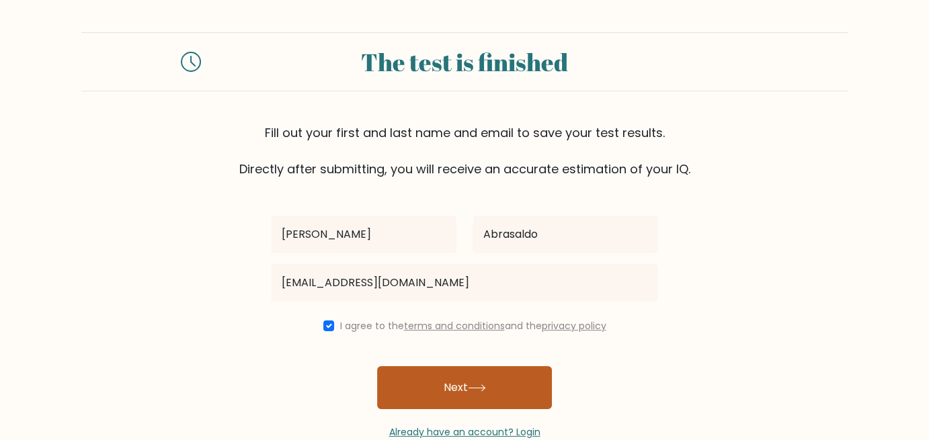
click at [430, 378] on button "Next" at bounding box center [464, 387] width 175 height 43
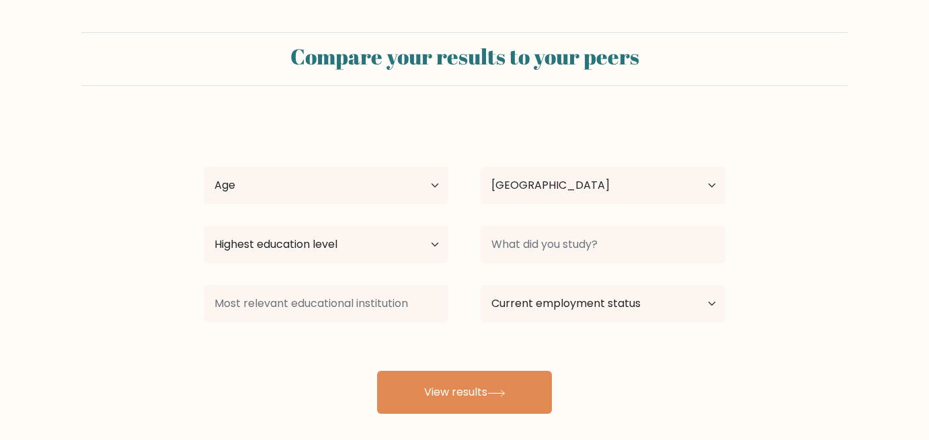
select select "PH"
click at [420, 184] on select "Age Under [DEMOGRAPHIC_DATA] [DEMOGRAPHIC_DATA] [DEMOGRAPHIC_DATA] [DEMOGRAPHIC…" at bounding box center [326, 186] width 245 height 38
select select "18_24"
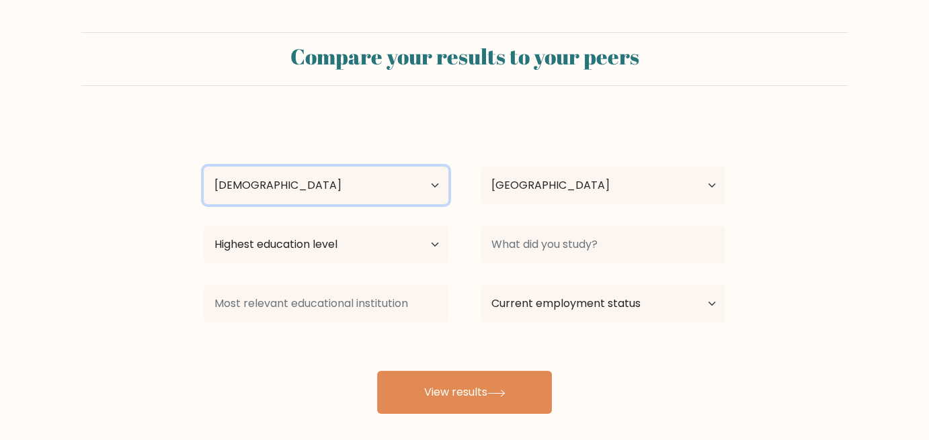
click at [204, 167] on select "Age Under [DEMOGRAPHIC_DATA] [DEMOGRAPHIC_DATA] [DEMOGRAPHIC_DATA] [DEMOGRAPHIC…" at bounding box center [326, 186] width 245 height 38
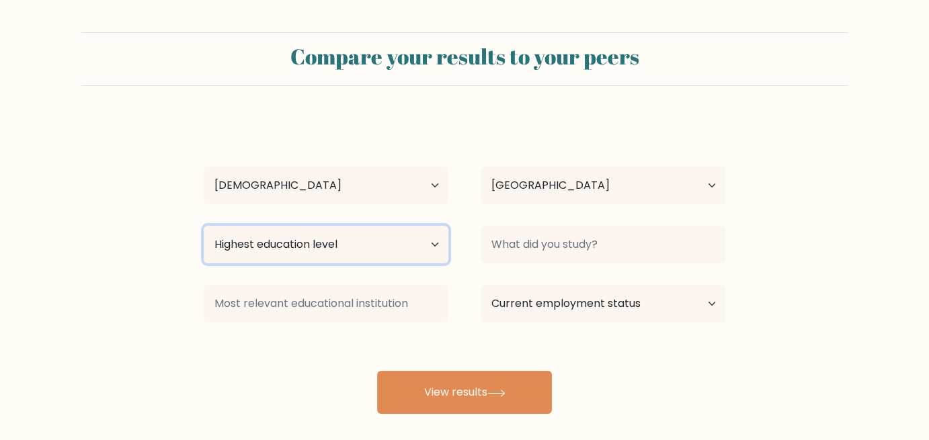
click at [375, 235] on select "Highest education level No schooling Primary Lower Secondary Upper Secondary Oc…" at bounding box center [326, 245] width 245 height 38
select select "bachelors_degree"
click at [204, 226] on select "Highest education level No schooling Primary Lower Secondary Upper Secondary Oc…" at bounding box center [326, 245] width 245 height 38
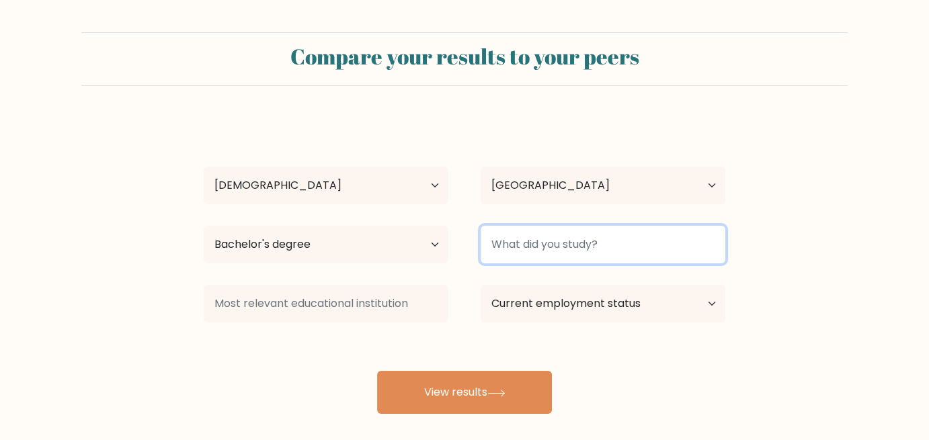
click at [626, 244] on input at bounding box center [603, 245] width 245 height 38
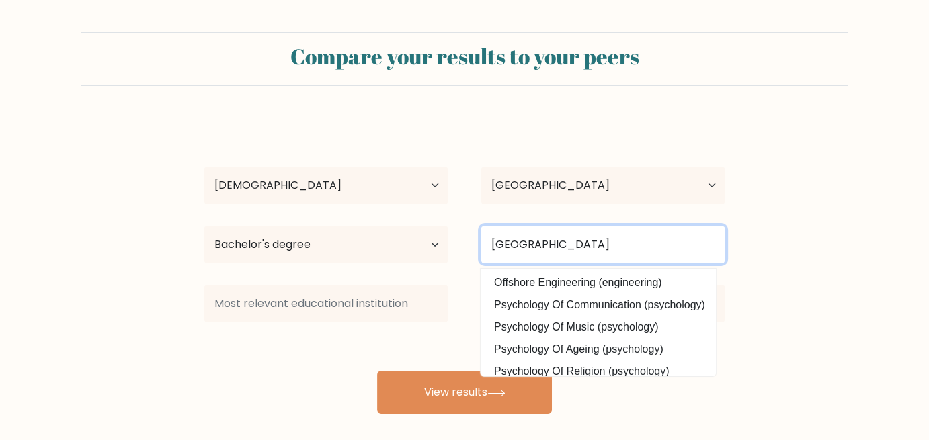
type input "[GEOGRAPHIC_DATA]"
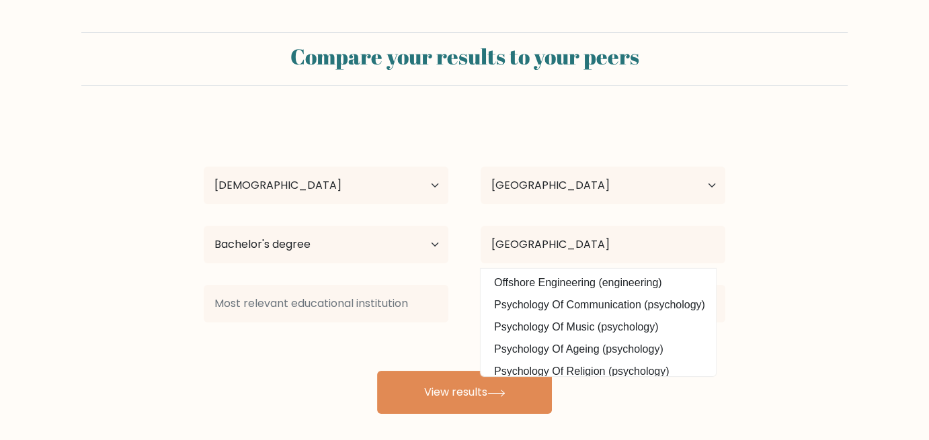
click at [303, 338] on div "[PERSON_NAME] Age Under [DEMOGRAPHIC_DATA] [DEMOGRAPHIC_DATA] [DEMOGRAPHIC_DATA…" at bounding box center [465, 266] width 538 height 296
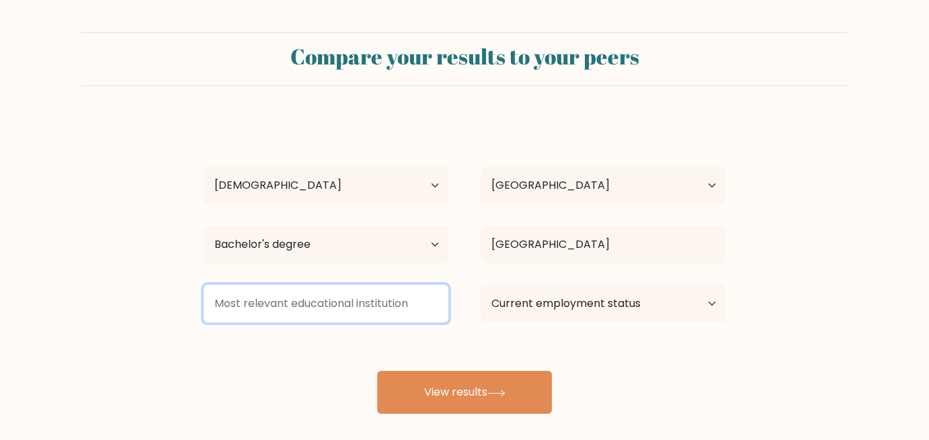
click at [329, 311] on input at bounding box center [326, 304] width 245 height 38
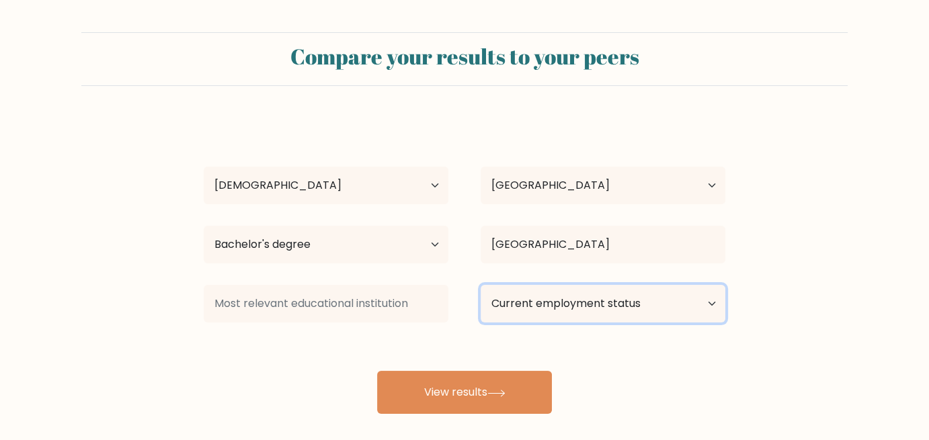
click at [533, 305] on select "Current employment status Employed Student Retired Other / prefer not to answer" at bounding box center [603, 304] width 245 height 38
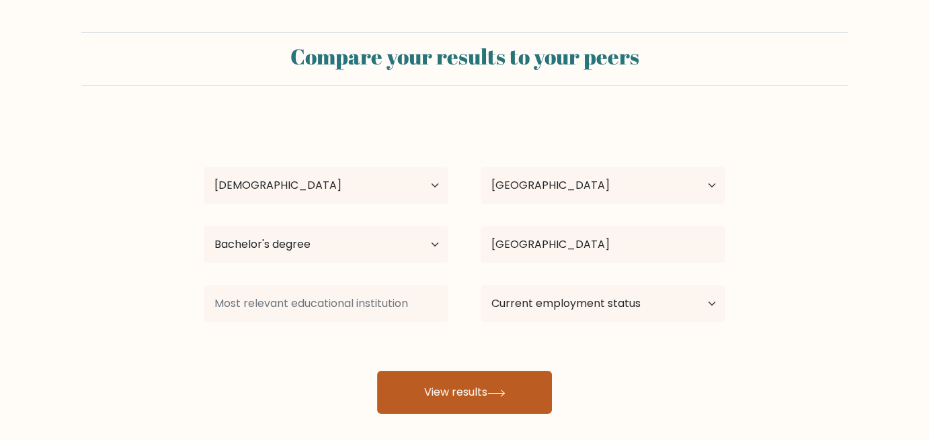
click at [460, 386] on button "View results" at bounding box center [464, 392] width 175 height 43
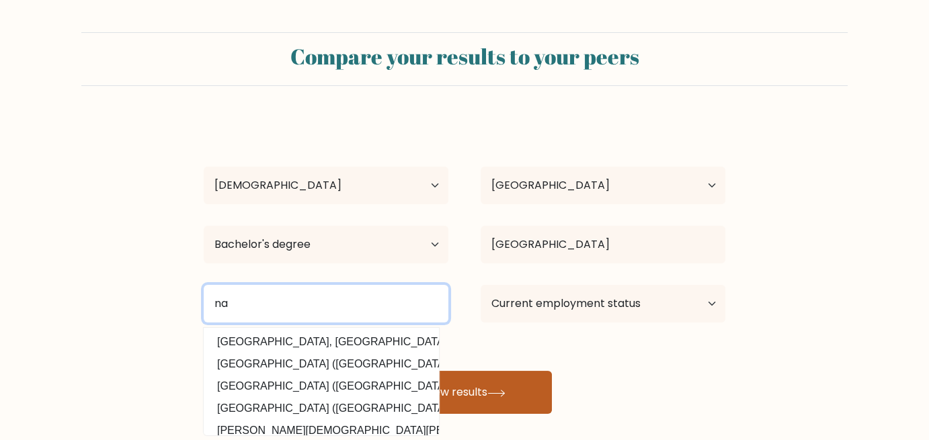
type input "na"
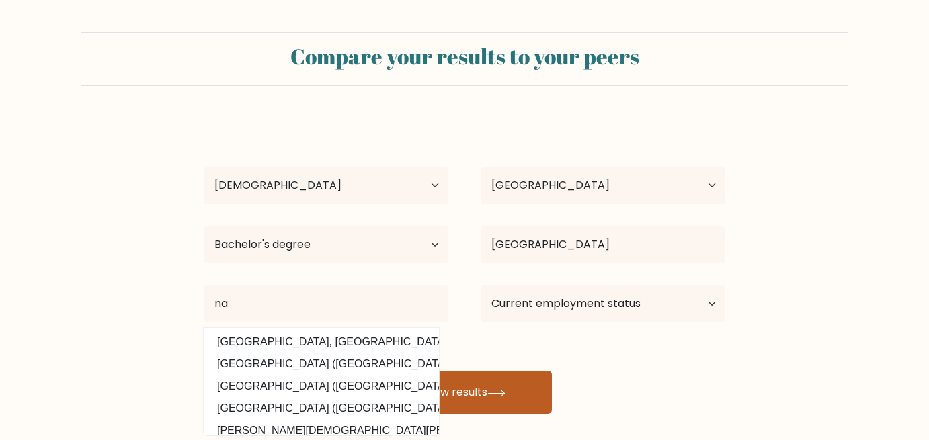
click at [485, 392] on button "View results" at bounding box center [464, 392] width 175 height 43
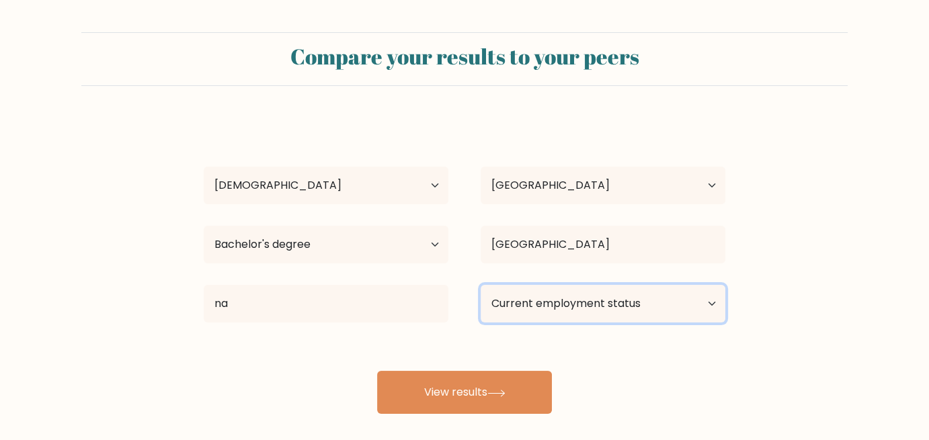
click at [561, 302] on select "Current employment status Employed Student Retired Other / prefer not to answer" at bounding box center [603, 304] width 245 height 38
select select "other"
click at [481, 285] on select "Current employment status Employed Student Retired Other / prefer not to answer" at bounding box center [603, 304] width 245 height 38
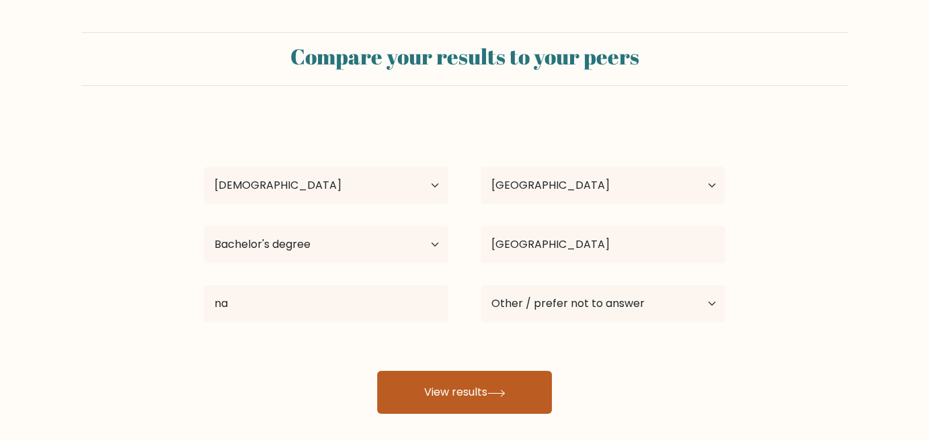
click at [502, 388] on button "View results" at bounding box center [464, 392] width 175 height 43
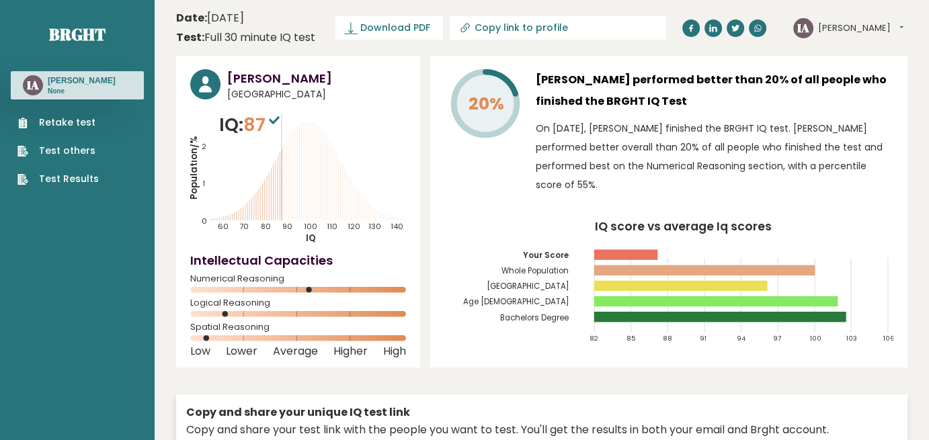
click at [245, 128] on p "IQ: 87" at bounding box center [251, 125] width 64 height 27
click at [370, 30] on span "Download PDF" at bounding box center [395, 28] width 70 height 14
